Goal: Transaction & Acquisition: Purchase product/service

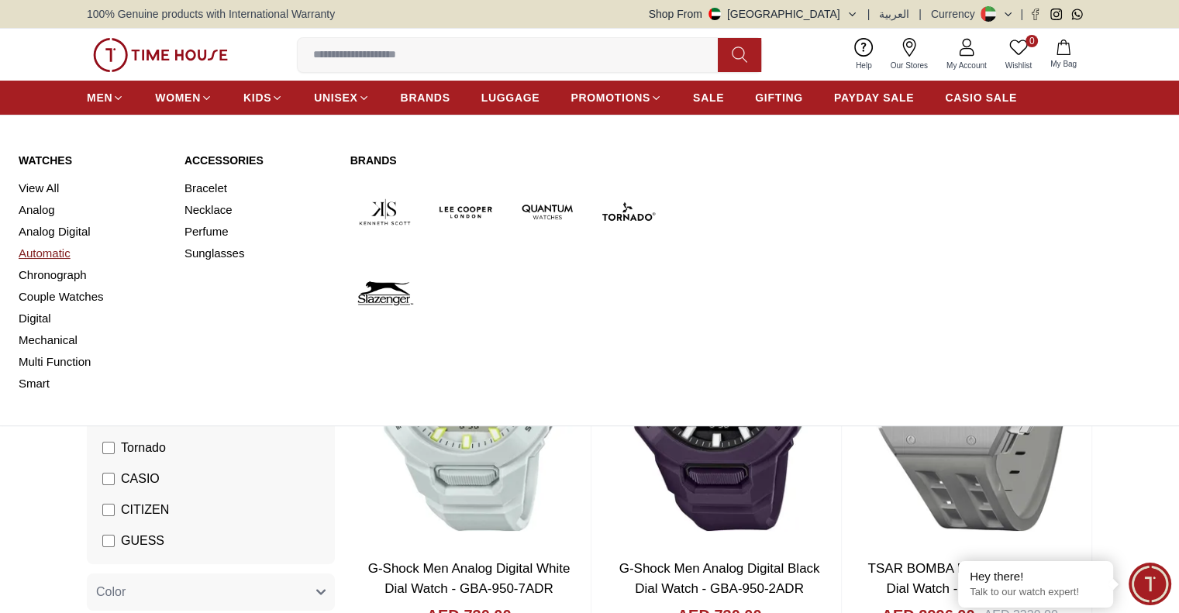
click at [43, 250] on link "Automatic" at bounding box center [92, 254] width 147 height 22
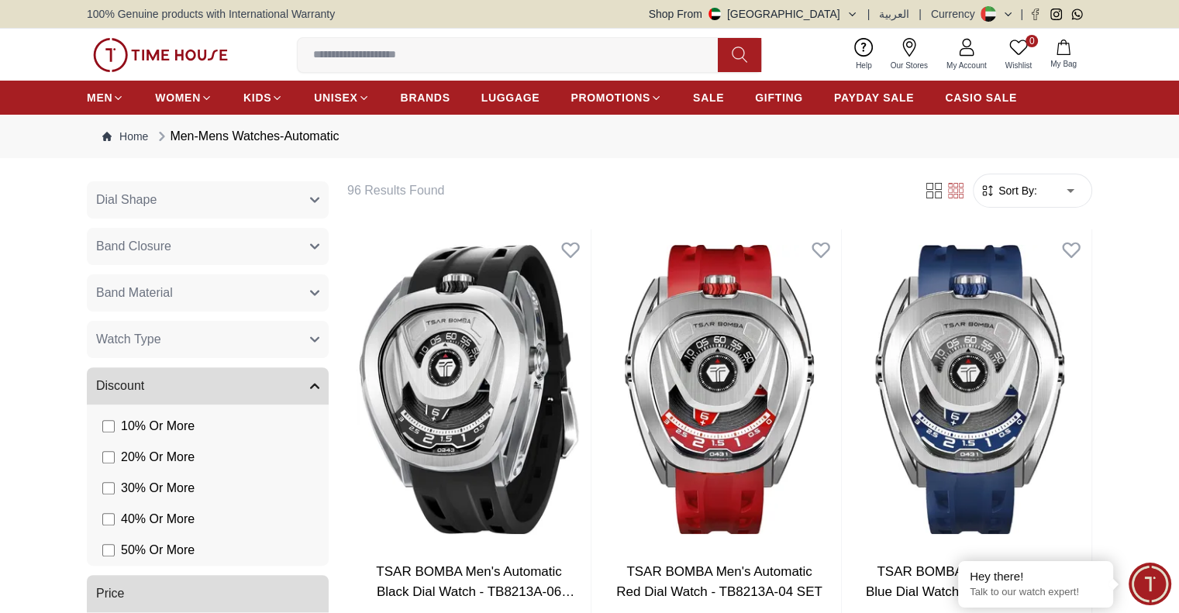
scroll to position [592, 0]
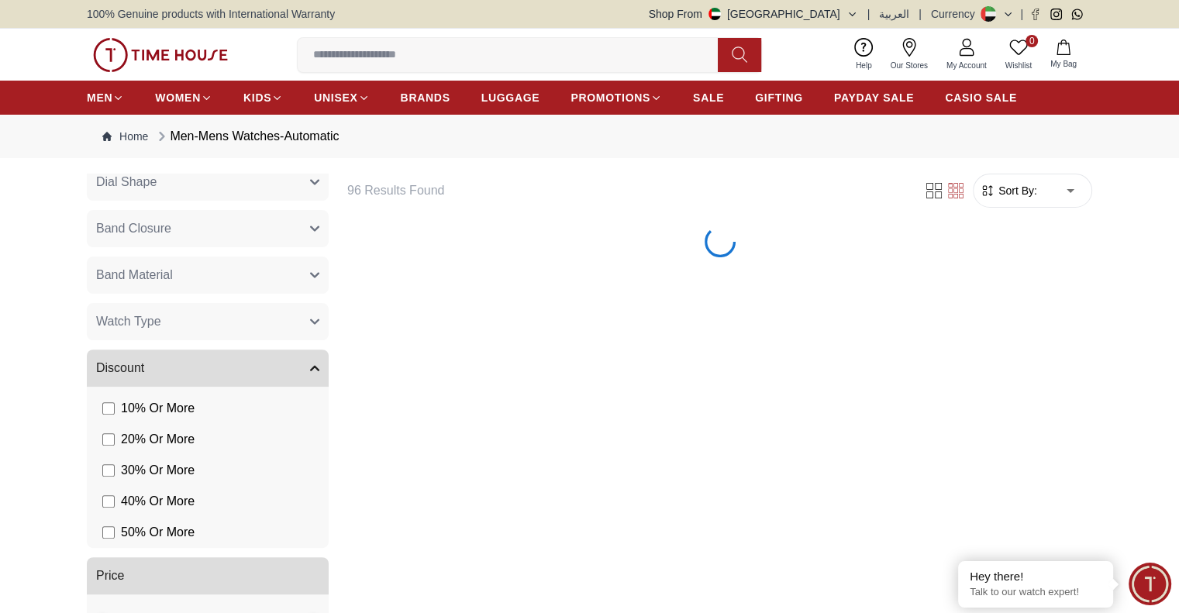
scroll to position [374, 0]
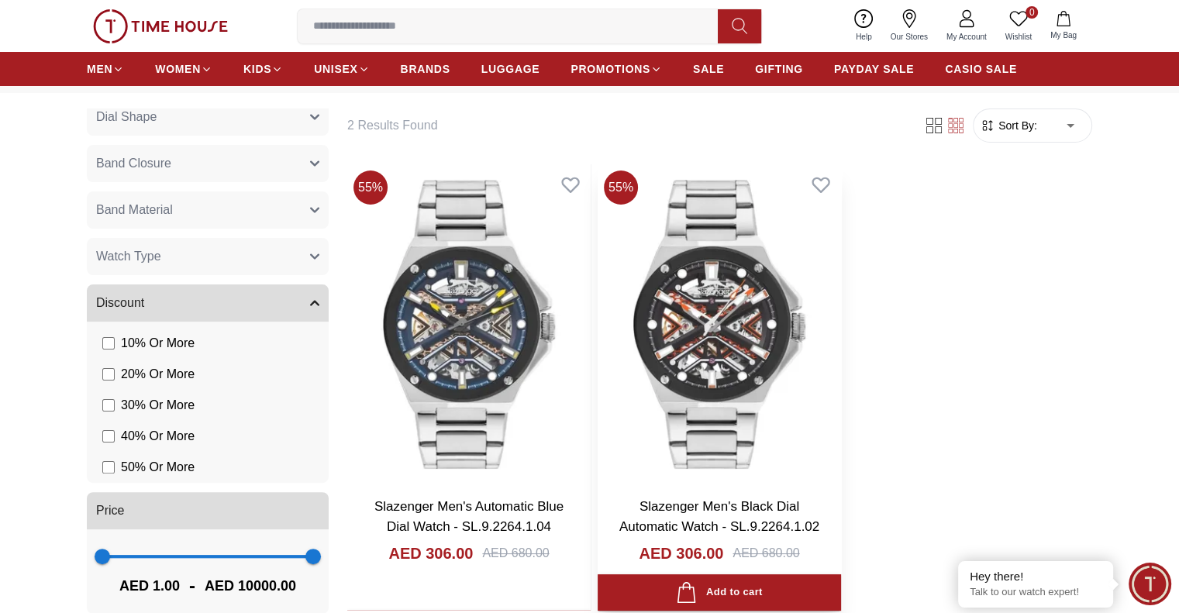
scroll to position [233, 0]
